Goal: Obtain resource: Download file/media

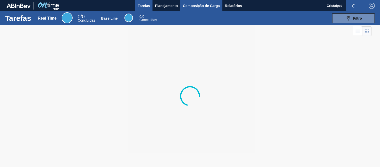
click at [187, 6] on span "Composição de Carga" at bounding box center [201, 6] width 37 height 6
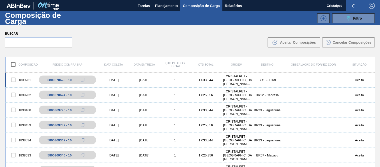
click at [113, 79] on div "[DATE]" at bounding box center [113, 80] width 31 height 4
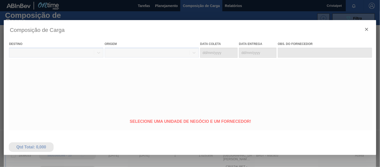
type coleta "[DATE]"
type entrega "[DATE]"
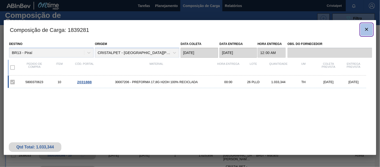
click at [368, 29] on icon "botão de ícone" at bounding box center [367, 29] width 6 height 6
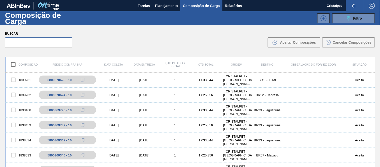
drag, startPoint x: 31, startPoint y: 38, endPoint x: 30, endPoint y: 43, distance: 5.5
click at [30, 41] on input "text" at bounding box center [38, 42] width 67 height 10
type input "t"
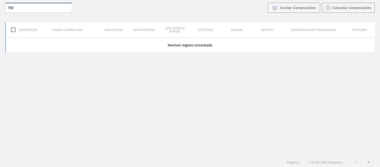
scroll to position [36, 0]
type input "768"
click at [369, 161] on button ">" at bounding box center [368, 160] width 13 height 13
click at [369, 160] on button ">" at bounding box center [368, 160] width 13 height 13
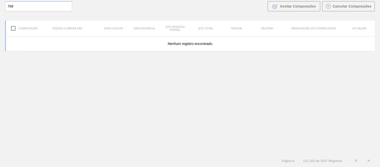
click at [355, 161] on button "<" at bounding box center [356, 160] width 13 height 13
click at [356, 161] on button "<" at bounding box center [356, 160] width 13 height 13
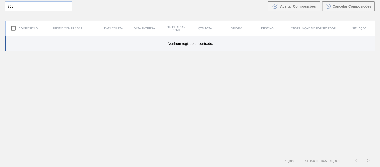
scroll to position [0, 0]
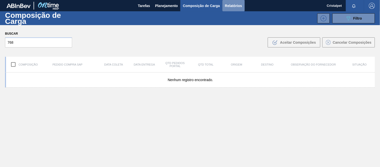
click at [236, 5] on span "Relatórios" at bounding box center [233, 6] width 17 height 6
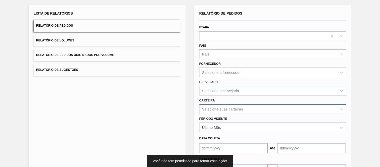
scroll to position [53, 0]
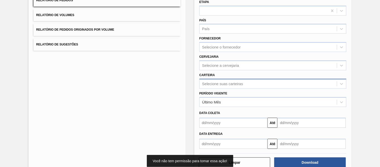
click at [219, 88] on div "Selecione suas carteiras" at bounding box center [272, 84] width 147 height 10
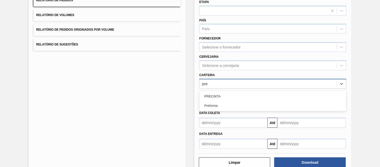
type input "pref"
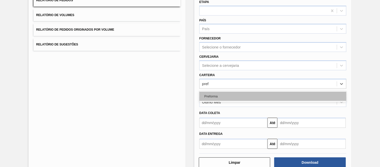
click at [228, 94] on div "Preforma" at bounding box center [272, 95] width 147 height 9
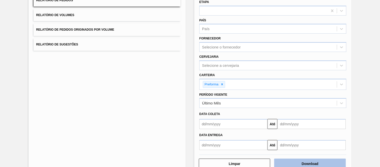
click at [312, 162] on button "Download" at bounding box center [309, 163] width 71 height 10
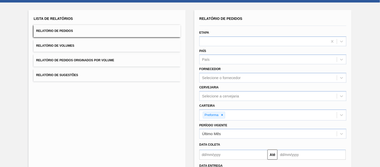
scroll to position [0, 0]
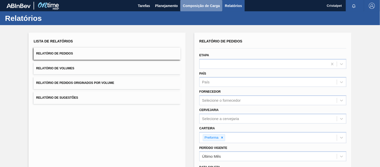
click at [184, 5] on span "Composição de Carga" at bounding box center [201, 6] width 37 height 6
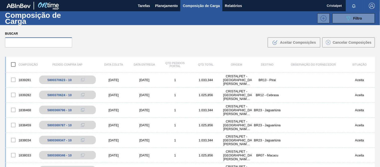
click at [13, 42] on input "text" at bounding box center [38, 42] width 67 height 10
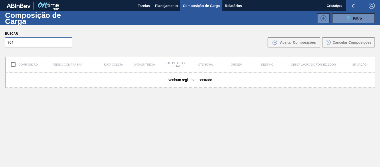
drag, startPoint x: 14, startPoint y: 43, endPoint x: 0, endPoint y: 39, distance: 14.5
click at [0, 39] on div "Buscar 764 .b{fill:var(--color-action-default)} Aceitar Composições Cancelar Co…" at bounding box center [190, 38] width 380 height 27
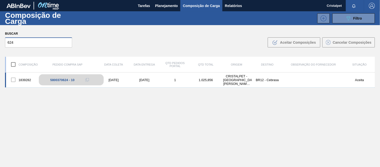
type input "624"
click at [59, 82] on div "5800370624 - 10" at bounding box center [71, 79] width 65 height 11
click at [62, 79] on div "5800370624 - 10" at bounding box center [62, 80] width 24 height 4
click at [109, 79] on div "[DATE]" at bounding box center [113, 80] width 31 height 4
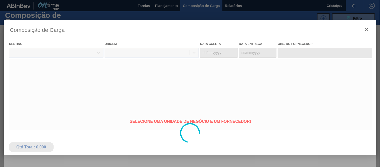
type coleta "[DATE]"
type entrega "[DATE]"
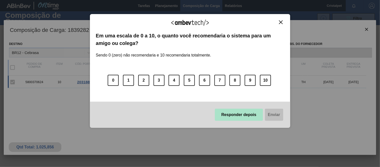
click at [254, 117] on button "Responder depois" at bounding box center [239, 114] width 48 height 12
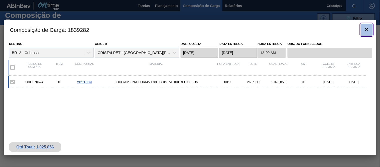
click at [367, 28] on icon "botão de ícone" at bounding box center [367, 29] width 6 height 6
